Goal: Entertainment & Leisure: Consume media (video, audio)

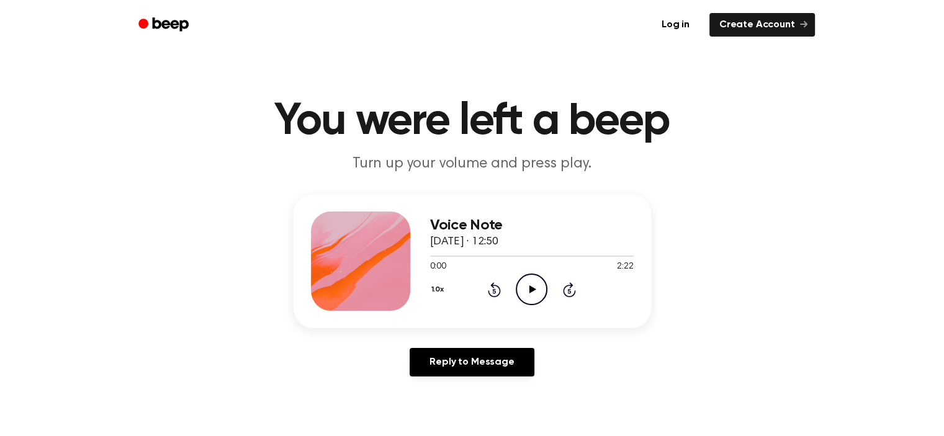
click at [536, 290] on icon "Play Audio" at bounding box center [532, 290] width 32 height 32
click at [547, 291] on div "1.0x Rewind 5 seconds Pause Audio Skip 5 seconds" at bounding box center [532, 290] width 204 height 32
click at [542, 294] on icon "Pause Audio" at bounding box center [532, 290] width 32 height 32
click at [536, 285] on icon "Play Audio" at bounding box center [532, 290] width 32 height 32
click at [544, 282] on icon "Pause Audio" at bounding box center [532, 290] width 32 height 32
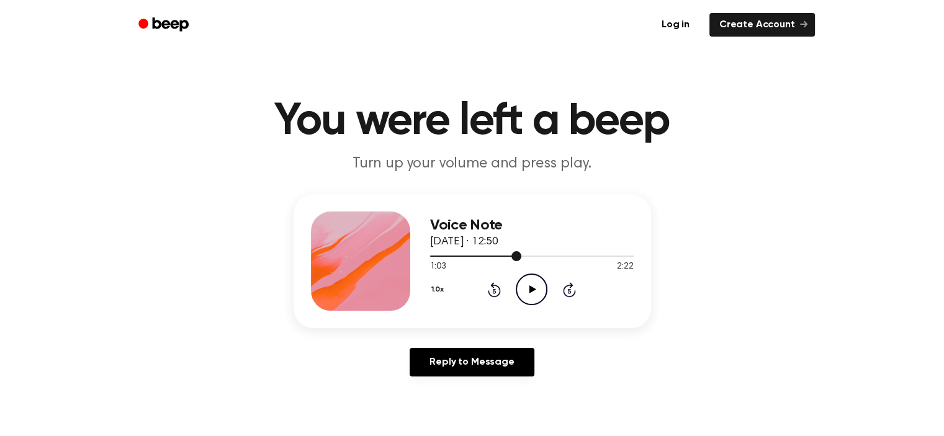
click at [508, 256] on div at bounding box center [476, 256] width 92 height 1
click at [524, 290] on icon "Play Audio" at bounding box center [532, 290] width 32 height 32
click at [526, 278] on icon "Pause Audio" at bounding box center [532, 290] width 32 height 32
click at [534, 290] on icon at bounding box center [532, 289] width 7 height 8
click at [509, 256] on div at bounding box center [479, 256] width 98 height 1
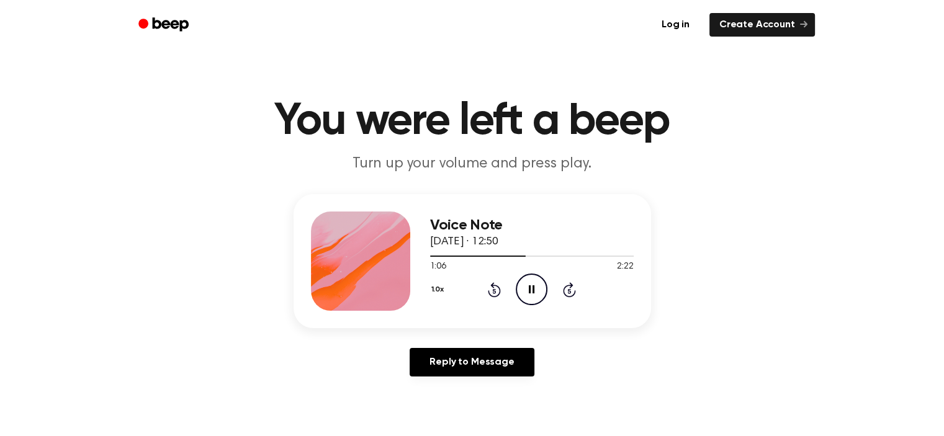
click at [534, 280] on icon "Pause Audio" at bounding box center [532, 290] width 32 height 32
click at [511, 258] on div at bounding box center [532, 256] width 204 height 10
click at [527, 293] on icon "Play Audio" at bounding box center [532, 290] width 32 height 32
click at [526, 290] on icon "Pause Audio" at bounding box center [532, 290] width 32 height 32
click at [508, 254] on div at bounding box center [532, 256] width 204 height 10
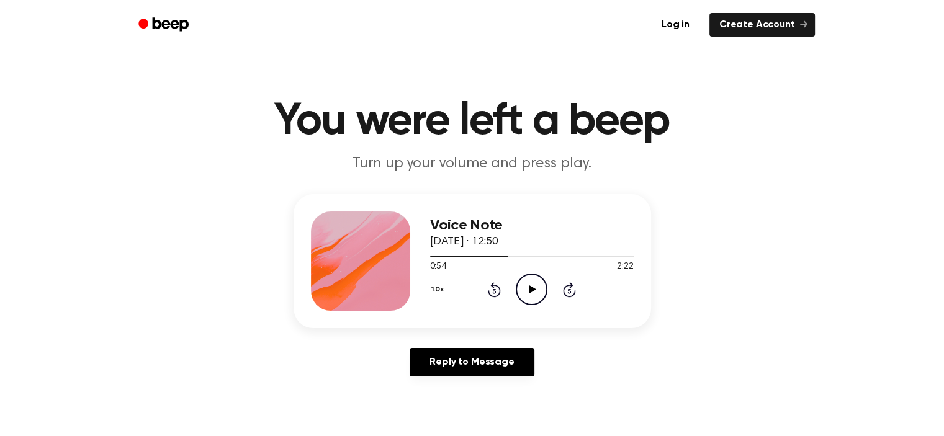
click at [536, 290] on icon "Play Audio" at bounding box center [532, 290] width 32 height 32
click at [534, 280] on icon "Pause Audio" at bounding box center [532, 290] width 32 height 32
click at [529, 278] on icon "Play Audio" at bounding box center [532, 290] width 32 height 32
click at [539, 282] on icon "Pause Audio" at bounding box center [532, 290] width 32 height 32
drag, startPoint x: 539, startPoint y: 282, endPoint x: 545, endPoint y: 295, distance: 14.2
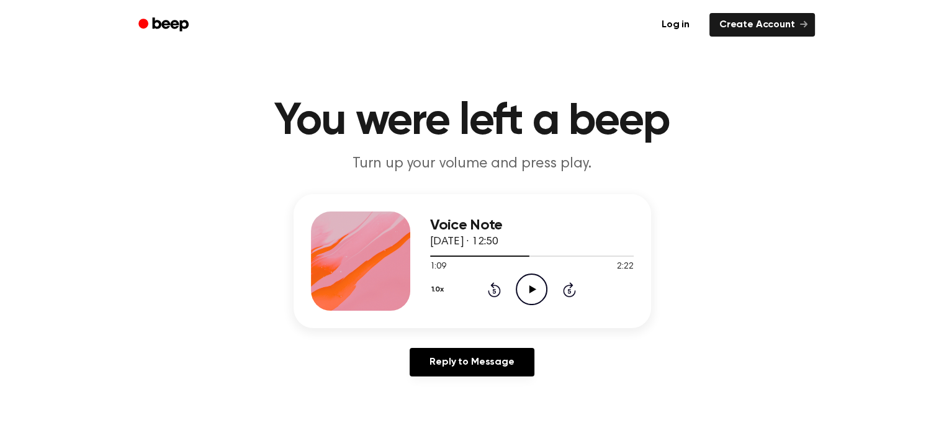
click at [545, 295] on icon "Play Audio" at bounding box center [532, 290] width 32 height 32
click at [506, 258] on div at bounding box center [532, 256] width 204 height 10
click at [532, 282] on icon "Pause Audio" at bounding box center [532, 290] width 32 height 32
click at [512, 256] on div at bounding box center [483, 256] width 107 height 1
click at [526, 279] on icon "Play Audio" at bounding box center [532, 290] width 32 height 32
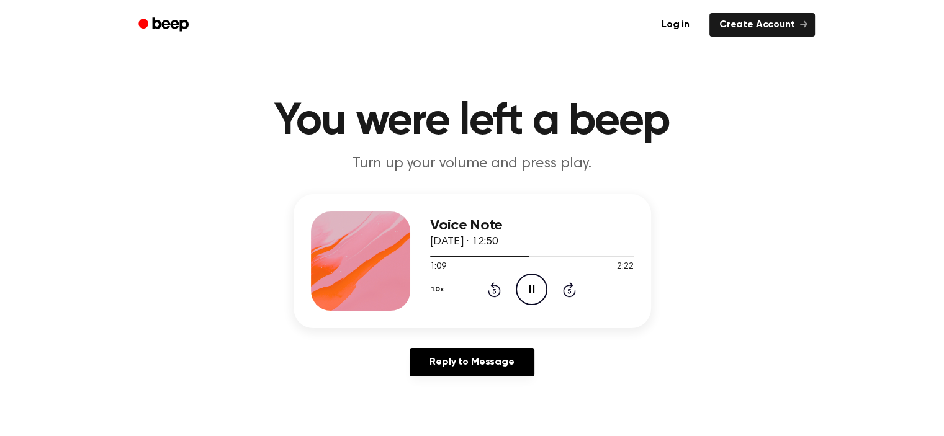
click at [520, 282] on icon "Pause Audio" at bounding box center [532, 290] width 32 height 32
click at [532, 297] on icon "Play Audio" at bounding box center [532, 290] width 32 height 32
click at [532, 292] on icon "Pause Audio" at bounding box center [532, 290] width 32 height 32
click at [532, 292] on icon "Play Audio" at bounding box center [532, 290] width 32 height 32
click at [532, 292] on icon "Pause Audio" at bounding box center [532, 290] width 32 height 32
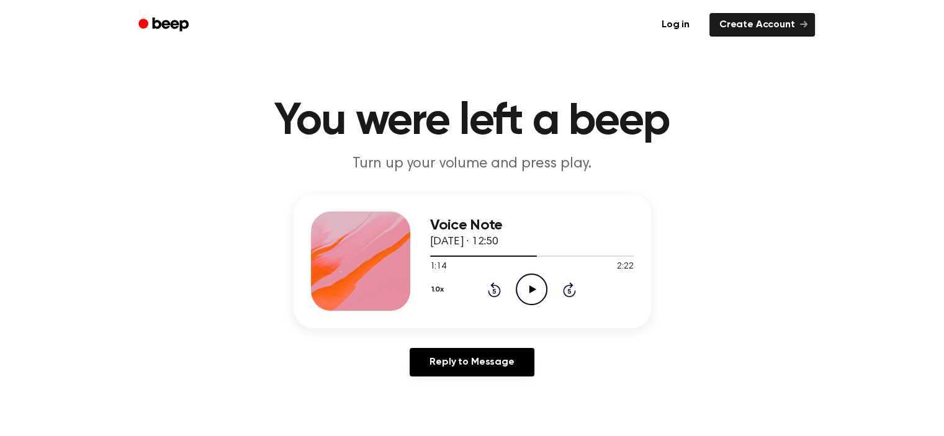
click at [541, 291] on icon "Play Audio" at bounding box center [532, 290] width 32 height 32
click at [541, 290] on icon "Pause Audio" at bounding box center [532, 290] width 32 height 32
click at [534, 284] on icon "Play Audio" at bounding box center [532, 290] width 32 height 32
click at [534, 290] on icon at bounding box center [532, 289] width 6 height 8
click at [545, 290] on icon "Play Audio" at bounding box center [532, 290] width 32 height 32
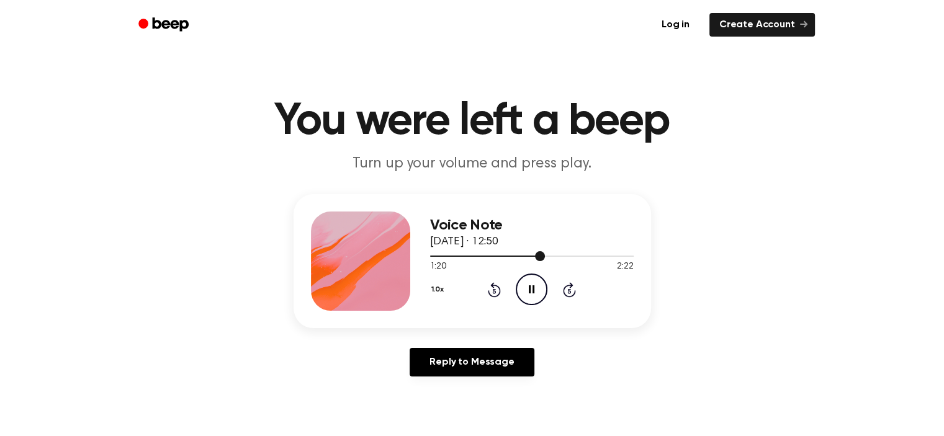
click at [526, 256] on div at bounding box center [487, 256] width 115 height 1
click at [531, 300] on icon "Pause Audio" at bounding box center [532, 290] width 32 height 32
click at [529, 275] on circle at bounding box center [531, 289] width 30 height 30
click at [529, 285] on icon "Pause Audio" at bounding box center [532, 290] width 32 height 32
click at [534, 293] on icon "Play Audio" at bounding box center [532, 290] width 32 height 32
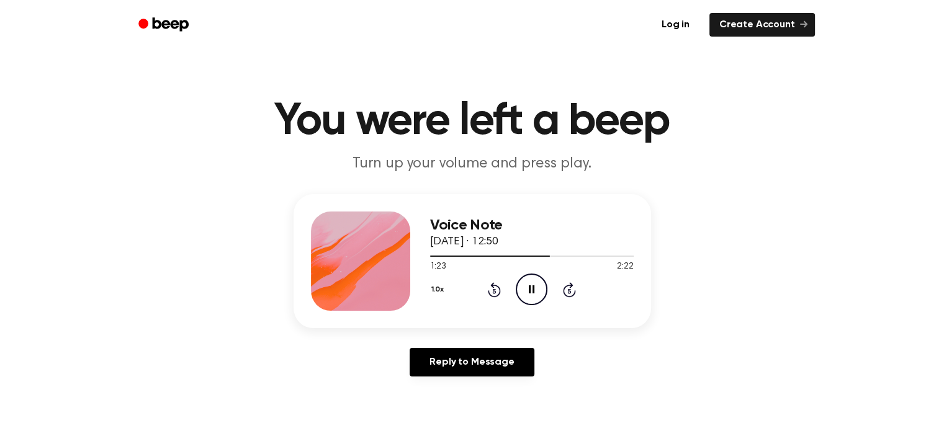
click at [534, 286] on icon "Pause Audio" at bounding box center [532, 290] width 32 height 32
click at [538, 284] on icon "Play Audio" at bounding box center [532, 290] width 32 height 32
click at [529, 285] on icon "Pause Audio" at bounding box center [532, 290] width 32 height 32
drag, startPoint x: 529, startPoint y: 285, endPoint x: 479, endPoint y: 429, distance: 152.3
click at [529, 285] on icon at bounding box center [532, 289] width 7 height 8
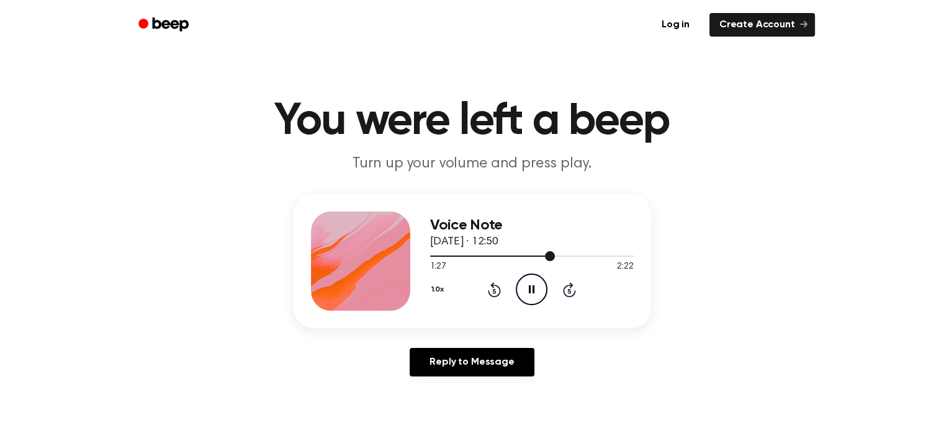
click at [540, 256] on div at bounding box center [492, 256] width 125 height 1
click at [531, 274] on circle at bounding box center [531, 289] width 30 height 30
click at [541, 257] on div at bounding box center [532, 256] width 204 height 10
click at [539, 290] on icon "Play Audio" at bounding box center [532, 290] width 32 height 32
click at [533, 287] on icon at bounding box center [532, 289] width 6 height 8
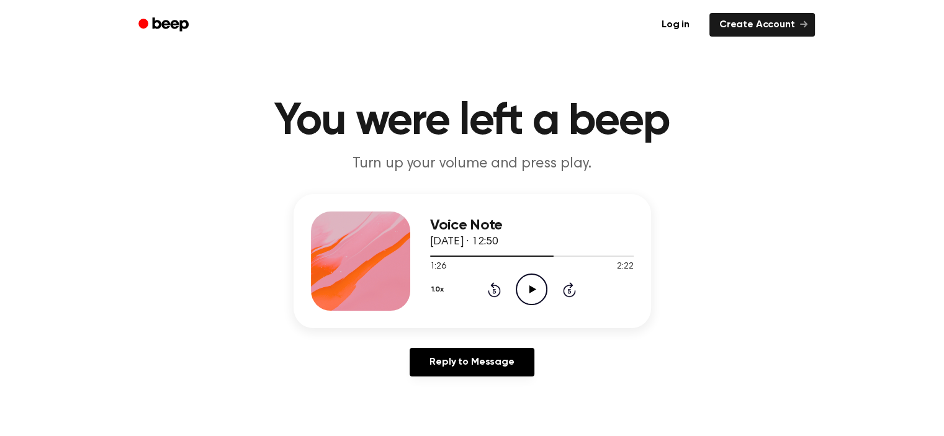
click at [541, 302] on icon "Play Audio" at bounding box center [532, 290] width 32 height 32
click at [538, 288] on icon "Pause Audio" at bounding box center [532, 290] width 32 height 32
click at [544, 257] on div at bounding box center [532, 256] width 204 height 10
click at [544, 283] on icon "Play Audio" at bounding box center [532, 290] width 32 height 32
click at [545, 291] on icon "Pause Audio" at bounding box center [532, 290] width 32 height 32
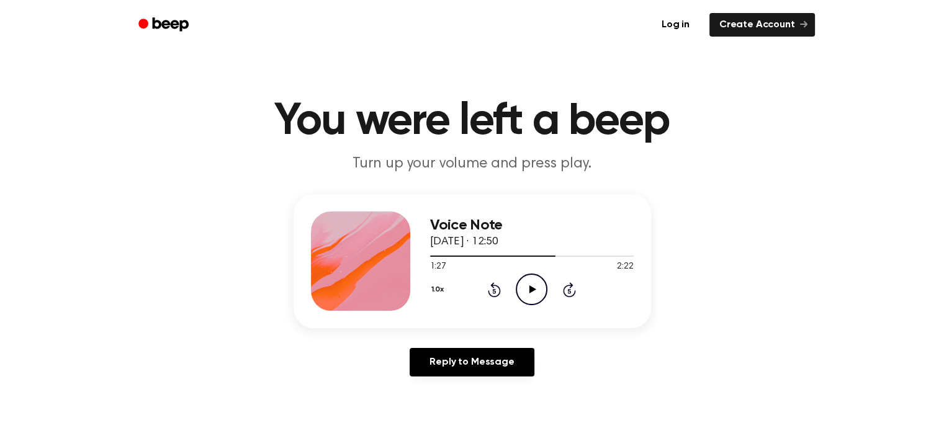
click at [525, 285] on icon "Play Audio" at bounding box center [532, 290] width 32 height 32
click at [536, 296] on icon "Pause Audio" at bounding box center [532, 290] width 32 height 32
click at [535, 281] on icon "Play Audio" at bounding box center [532, 290] width 32 height 32
click at [535, 281] on icon "Pause Audio" at bounding box center [532, 290] width 32 height 32
click at [536, 292] on icon "Play Audio" at bounding box center [532, 290] width 32 height 32
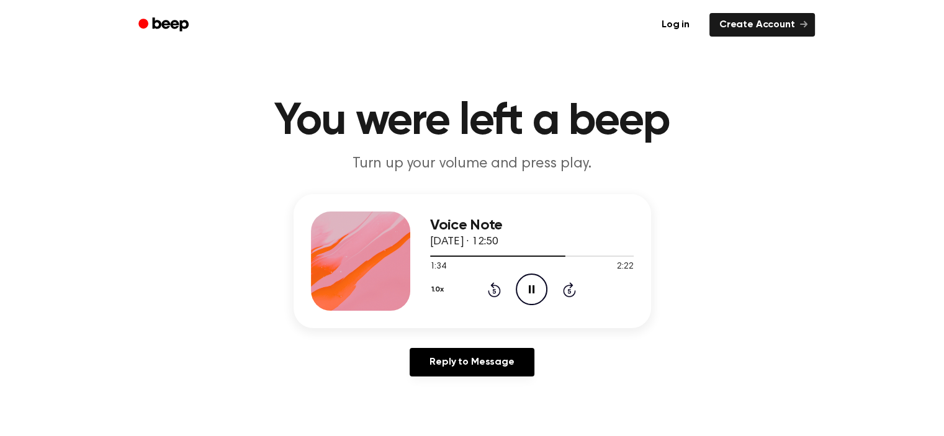
click at [536, 292] on icon "Pause Audio" at bounding box center [532, 290] width 32 height 32
click at [530, 292] on icon at bounding box center [532, 289] width 7 height 8
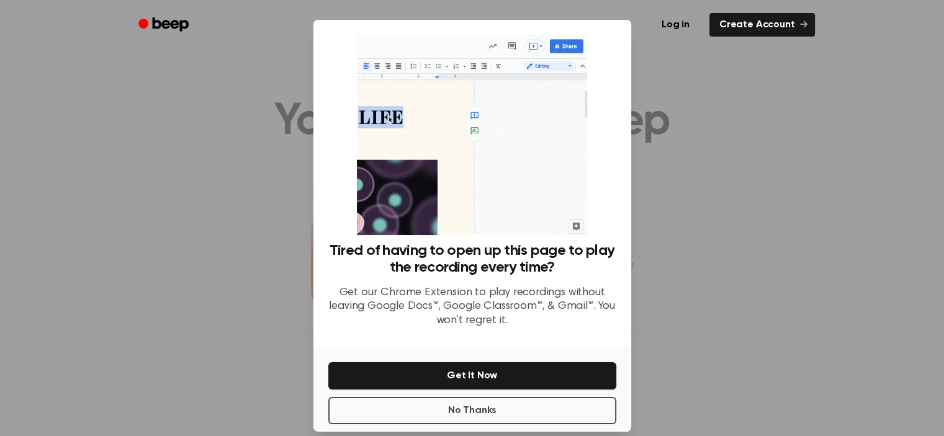
click at [736, 341] on div at bounding box center [472, 218] width 944 height 436
click at [713, 324] on div at bounding box center [472, 218] width 944 height 436
click at [702, 204] on div at bounding box center [472, 218] width 944 height 436
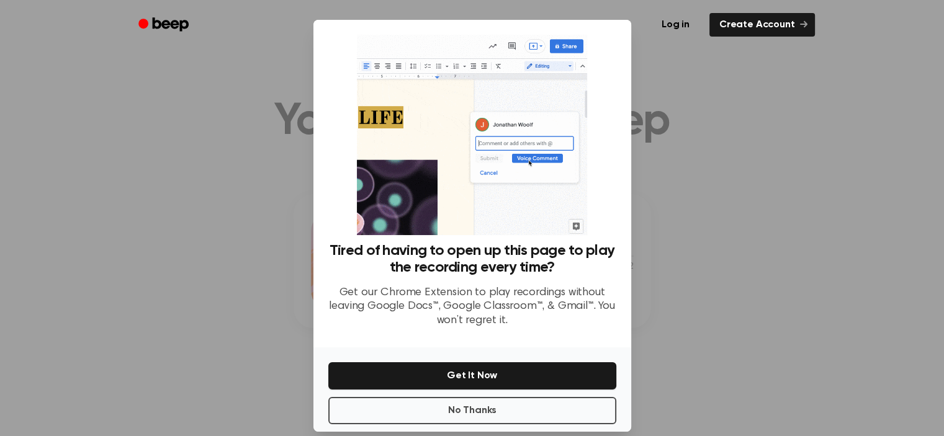
click at [217, 228] on div at bounding box center [472, 218] width 944 height 436
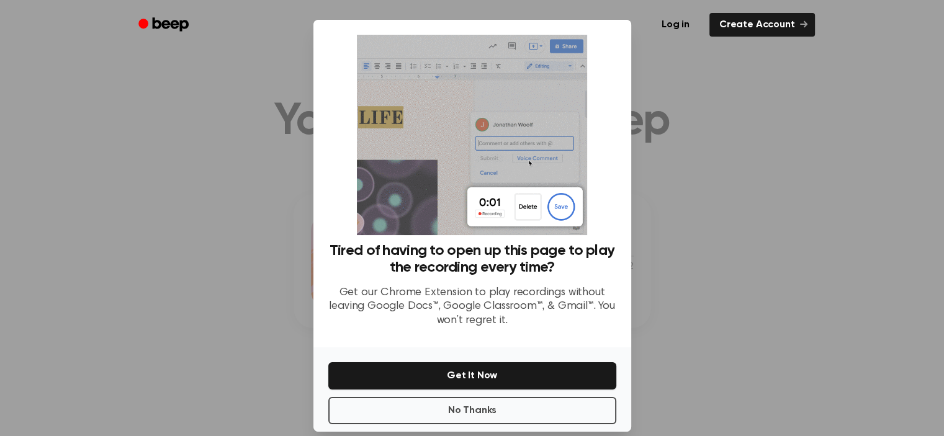
click at [218, 228] on div at bounding box center [472, 218] width 944 height 436
click at [563, 408] on button "No Thanks" at bounding box center [472, 410] width 288 height 27
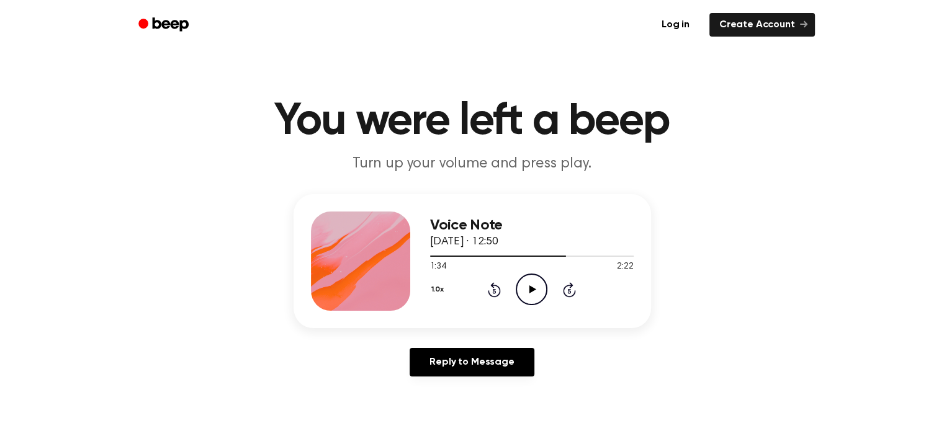
click at [526, 280] on icon "Play Audio" at bounding box center [532, 290] width 32 height 32
click at [531, 279] on icon "Pause Audio" at bounding box center [532, 290] width 32 height 32
click at [553, 258] on div at bounding box center [532, 256] width 204 height 10
click at [544, 289] on icon "Play Audio" at bounding box center [532, 290] width 32 height 32
click at [534, 288] on icon "Pause Audio" at bounding box center [532, 290] width 32 height 32
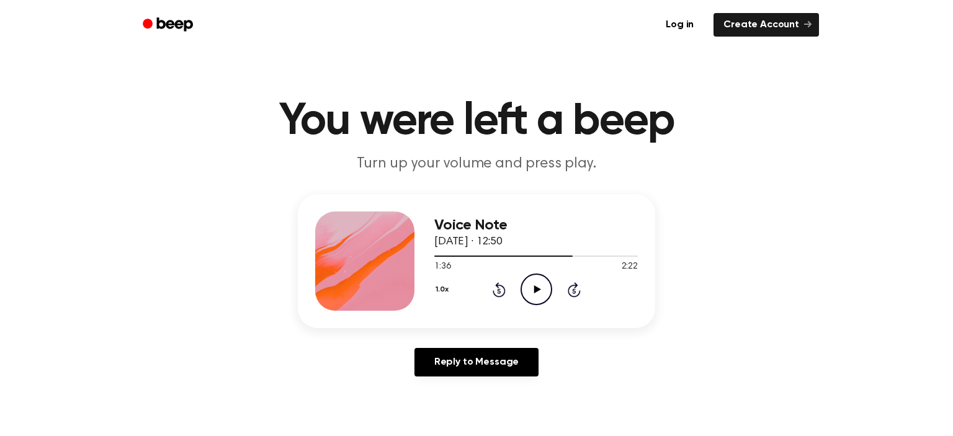
click at [434, 290] on button "1.0x" at bounding box center [443, 289] width 19 height 21
click at [434, 290] on button "1.0x" at bounding box center [439, 289] width 19 height 21
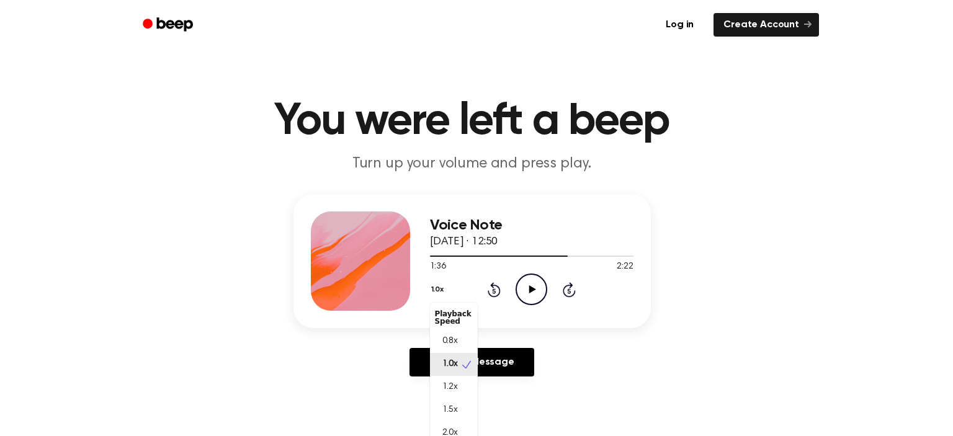
click at [440, 292] on button "1.0x" at bounding box center [439, 289] width 19 height 21
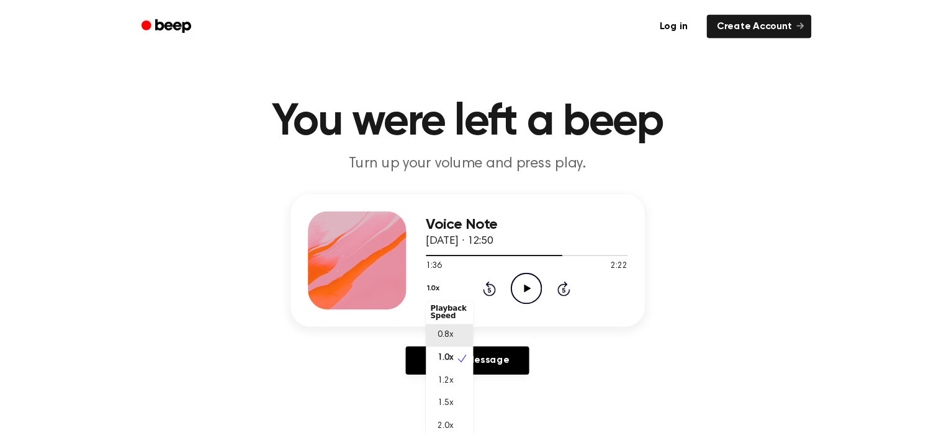
scroll to position [5, 0]
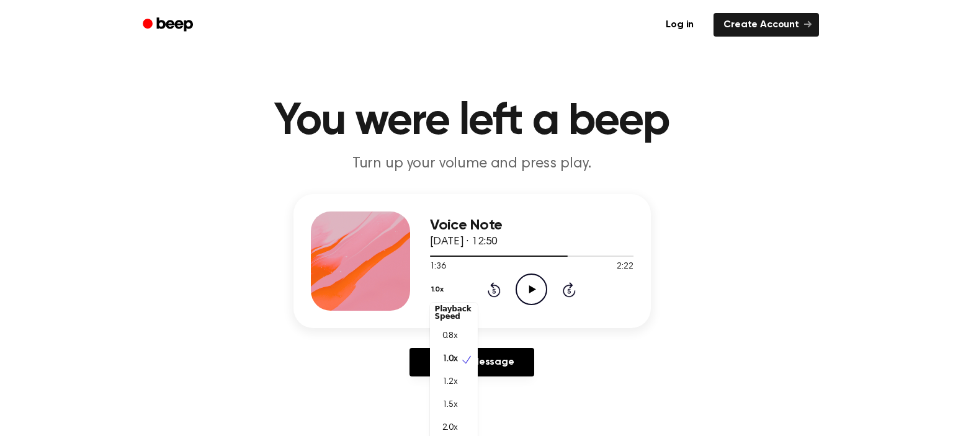
click at [594, 248] on div "Voice Note [DATE] · 12:50 1:36 2:22 Your browser does not support the [object O…" at bounding box center [532, 261] width 204 height 99
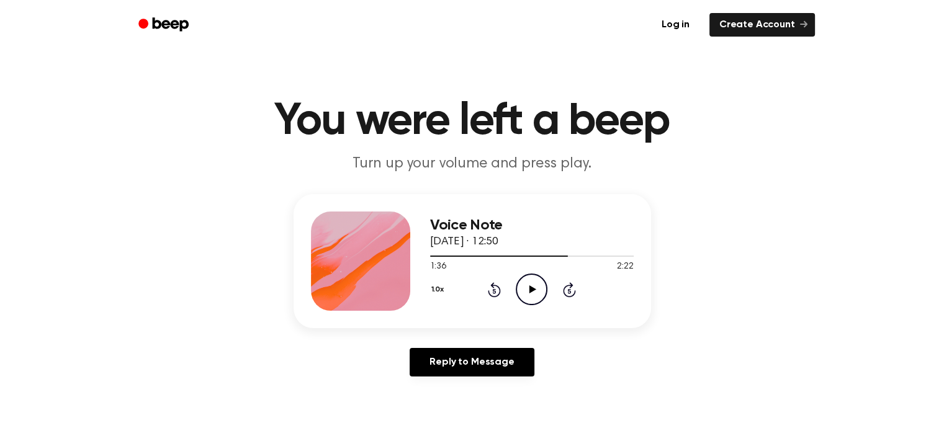
click at [539, 284] on icon "Play Audio" at bounding box center [532, 290] width 32 height 32
click at [552, 258] on div at bounding box center [532, 256] width 204 height 10
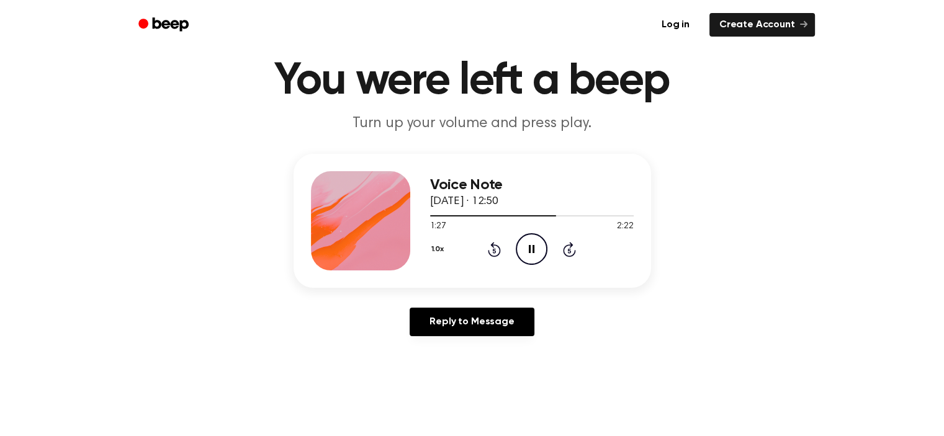
scroll to position [62, 0]
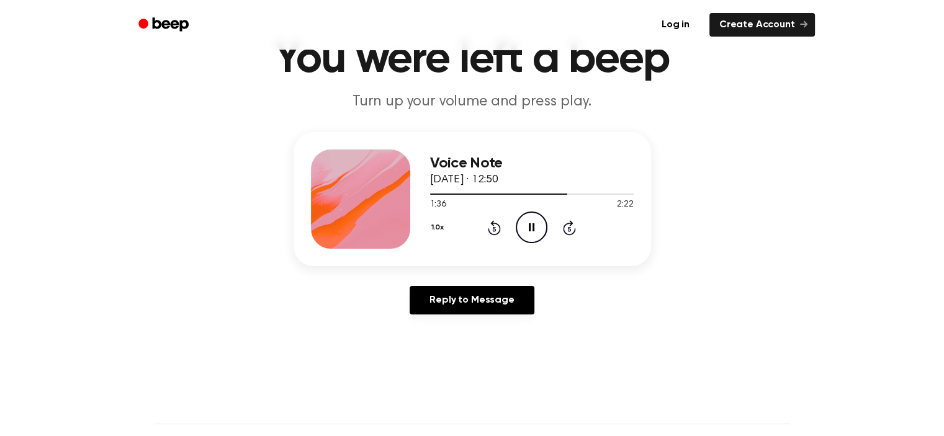
click at [542, 225] on icon "Pause Audio" at bounding box center [532, 228] width 32 height 32
click at [542, 225] on icon "Play Audio" at bounding box center [532, 228] width 32 height 32
drag, startPoint x: 542, startPoint y: 225, endPoint x: 551, endPoint y: 225, distance: 8.7
click at [544, 225] on icon "Pause Audio" at bounding box center [532, 228] width 32 height 32
click at [524, 240] on icon "Play Audio" at bounding box center [532, 228] width 32 height 32
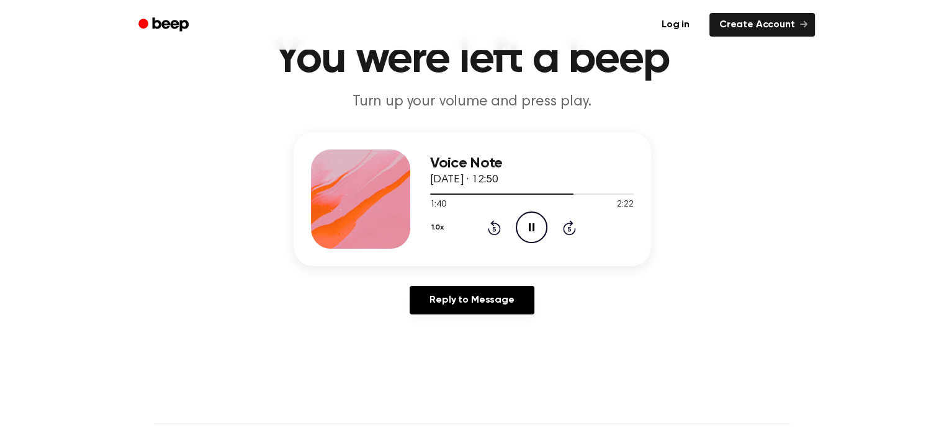
click at [536, 222] on icon "Pause Audio" at bounding box center [532, 228] width 32 height 32
click at [537, 224] on icon "Play Audio" at bounding box center [532, 228] width 32 height 32
click at [537, 224] on icon "Pause Audio" at bounding box center [532, 228] width 32 height 32
click at [533, 226] on icon at bounding box center [532, 227] width 7 height 8
click at [533, 226] on icon at bounding box center [532, 227] width 6 height 8
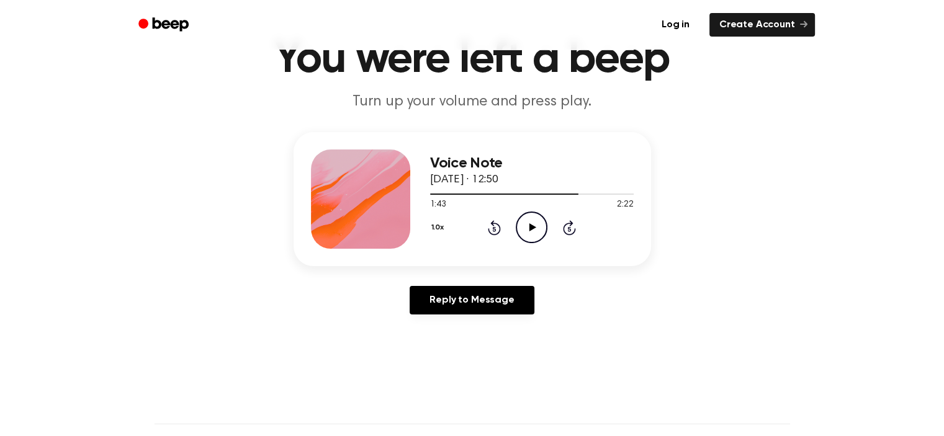
click at [533, 226] on icon at bounding box center [532, 227] width 7 height 8
click at [560, 192] on div at bounding box center [532, 194] width 204 height 10
click at [526, 232] on icon "Pause Audio" at bounding box center [532, 228] width 32 height 32
click at [536, 235] on icon "Play Audio" at bounding box center [532, 228] width 32 height 32
click at [542, 222] on icon "Pause Audio" at bounding box center [532, 228] width 32 height 32
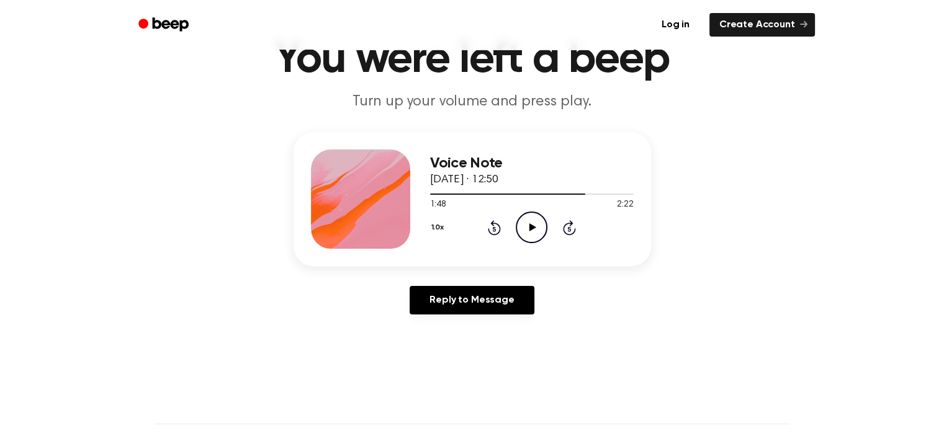
click at [541, 239] on circle at bounding box center [531, 227] width 30 height 30
click at [540, 226] on icon "Pause Audio" at bounding box center [532, 228] width 32 height 32
click at [523, 226] on icon "Play Audio" at bounding box center [532, 228] width 32 height 32
click at [524, 226] on icon "Pause Audio" at bounding box center [532, 228] width 32 height 32
click at [524, 226] on icon "Play Audio" at bounding box center [532, 228] width 32 height 32
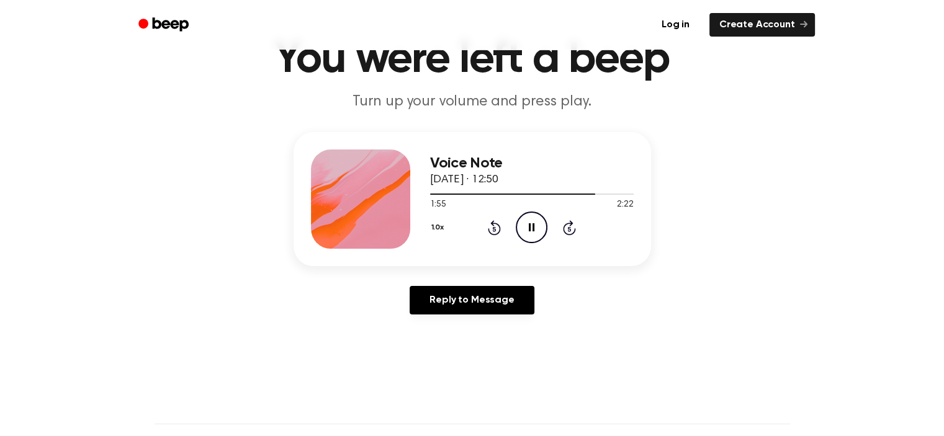
click at [524, 226] on icon "Pause Audio" at bounding box center [532, 228] width 32 height 32
